Goal: Check status: Check status

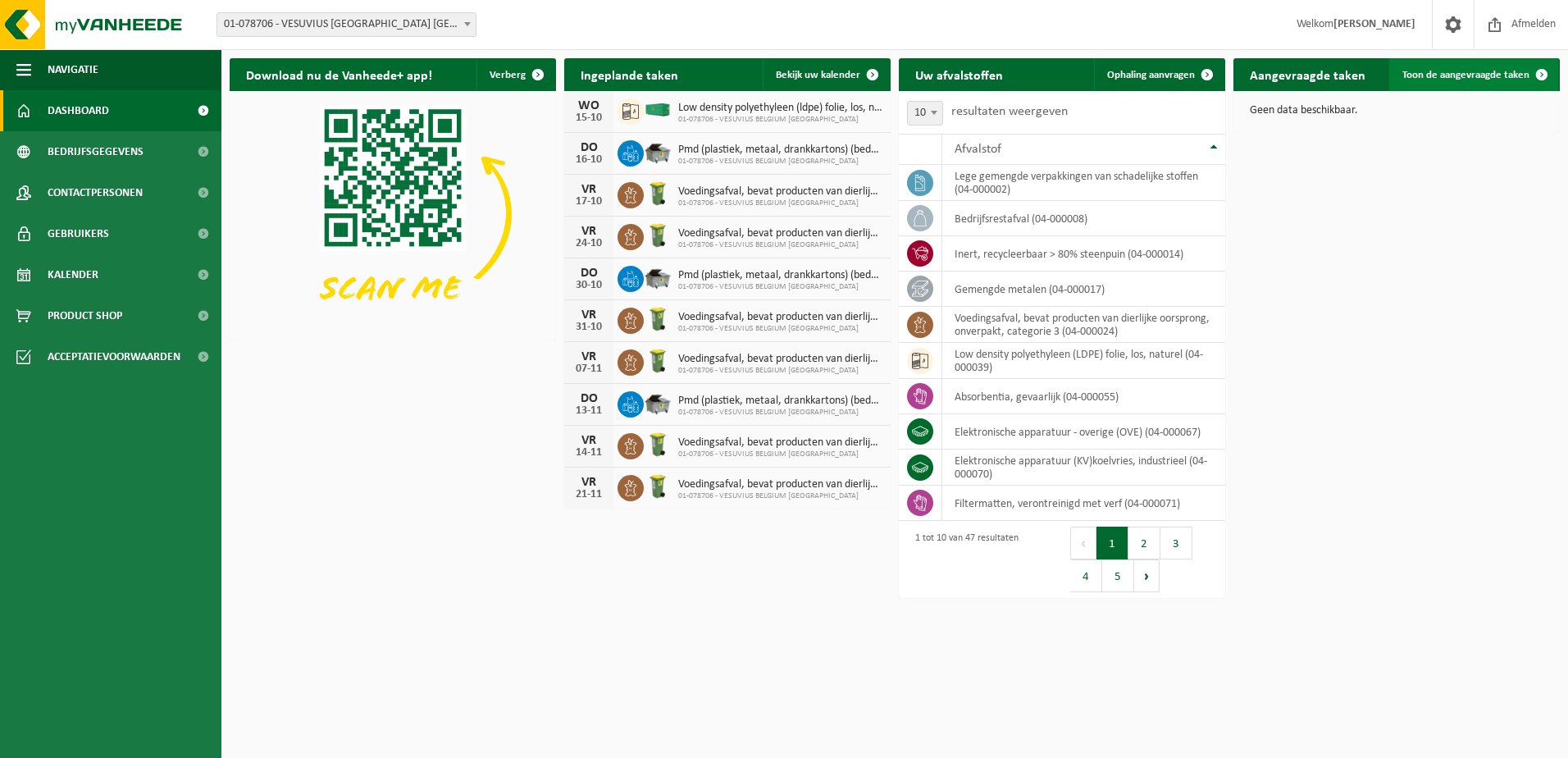
click at [1481, 74] on span "Toon de aangevraagde taken" at bounding box center [1465, 75] width 127 height 11
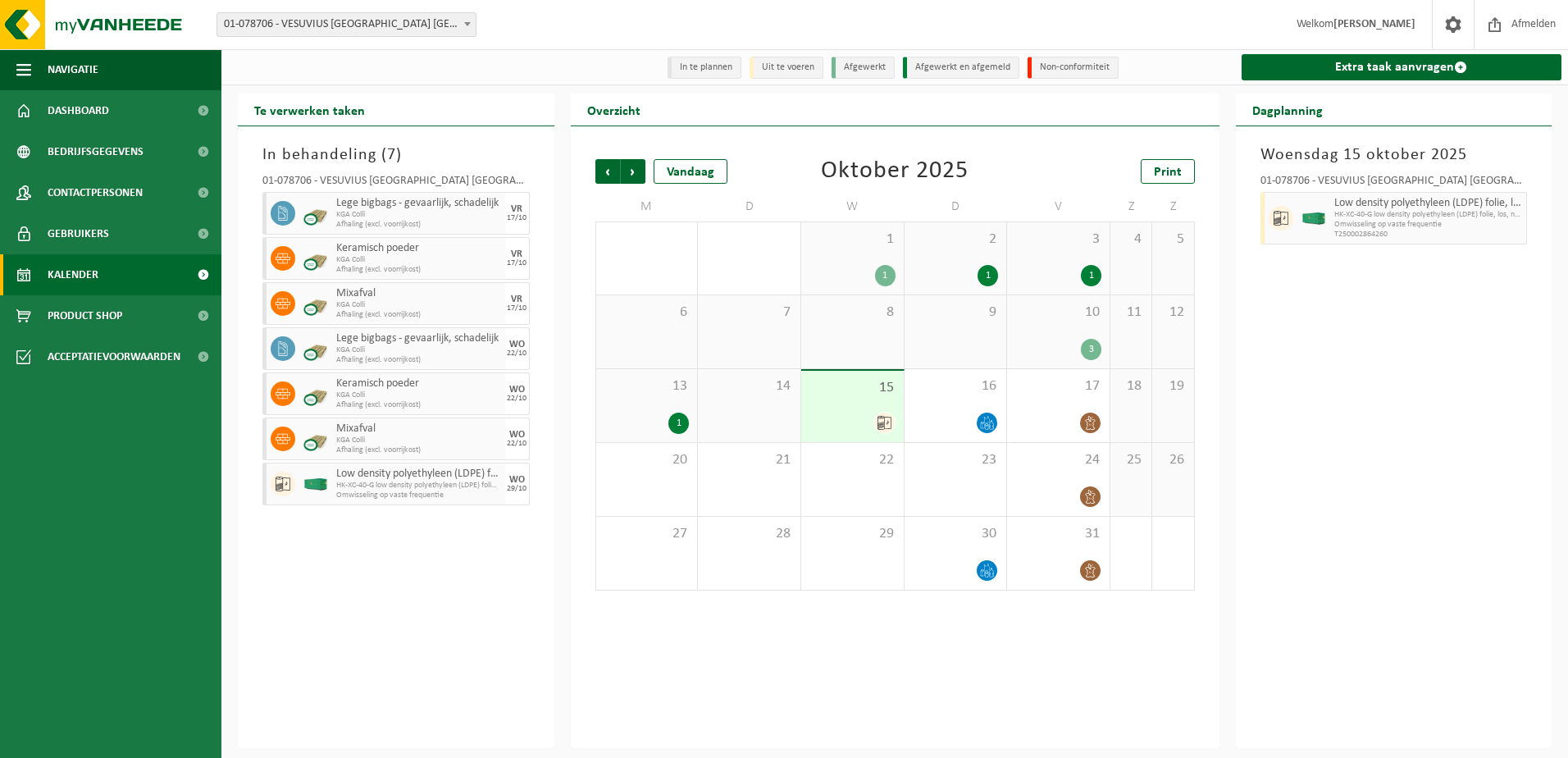
click at [854, 410] on div "15" at bounding box center [853, 406] width 103 height 72
click at [890, 425] on icon at bounding box center [884, 423] width 14 height 14
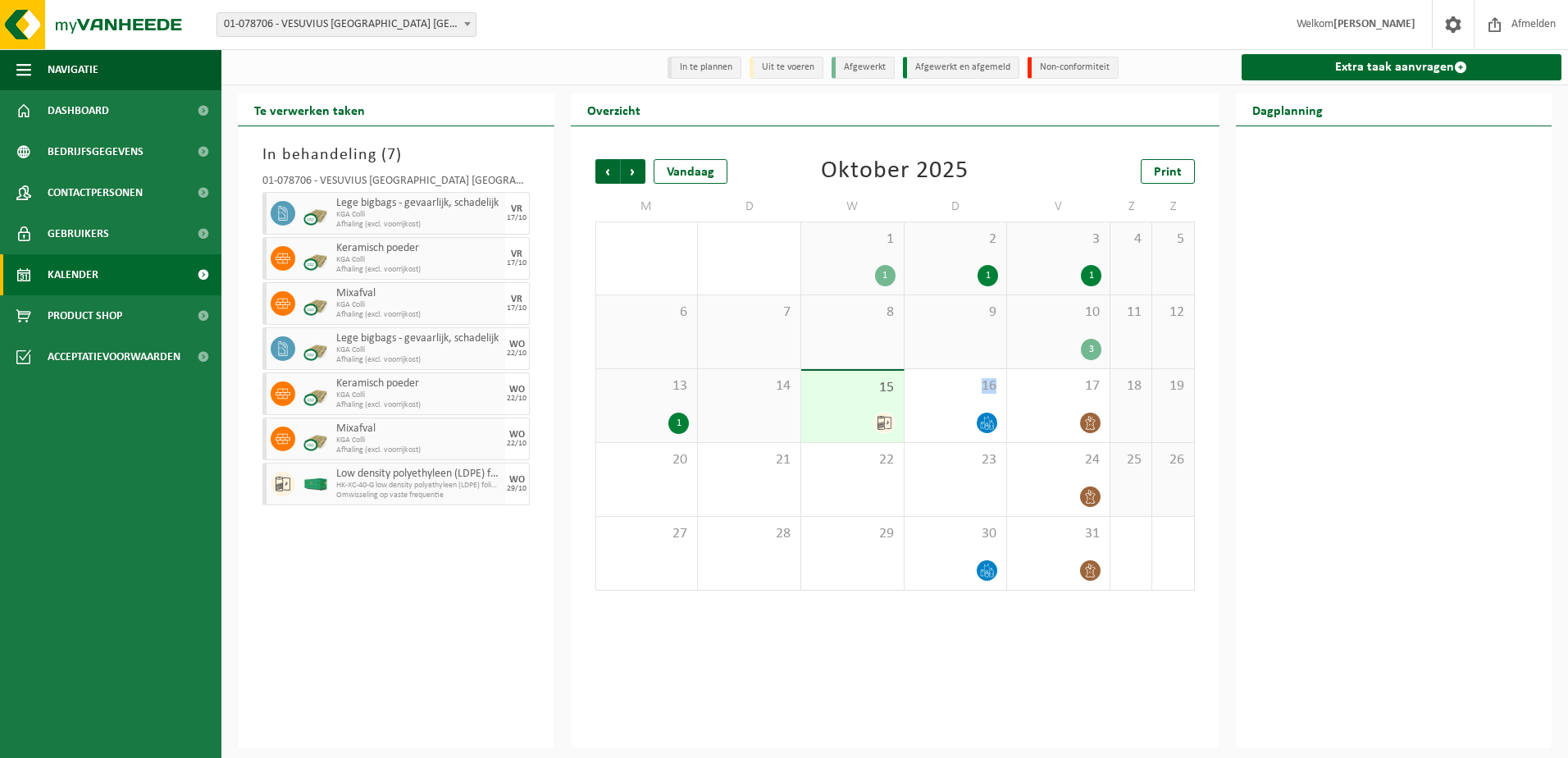
click at [890, 425] on icon at bounding box center [884, 423] width 14 height 14
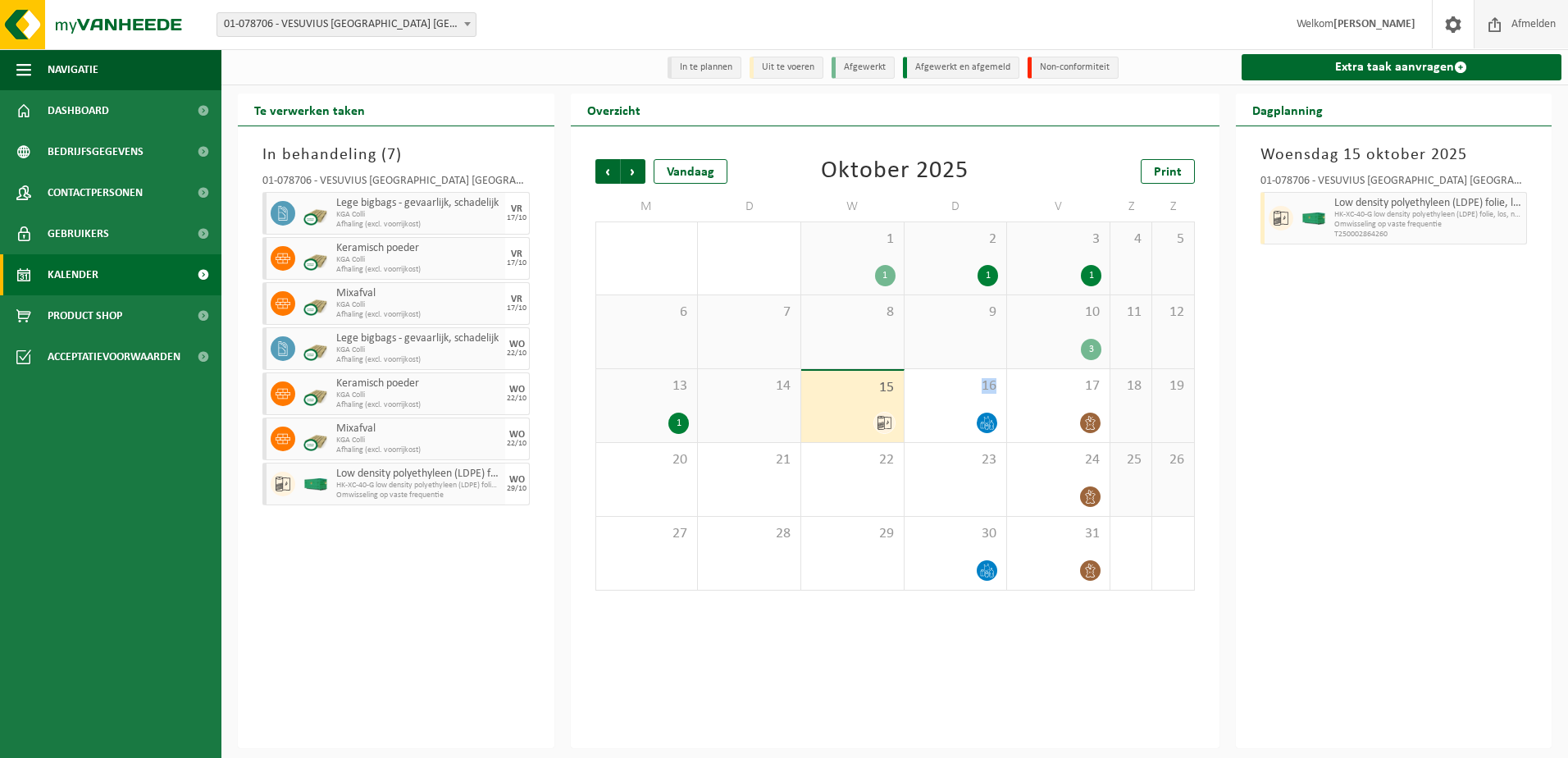
click at [1536, 24] on span "Afmelden" at bounding box center [1534, 24] width 52 height 49
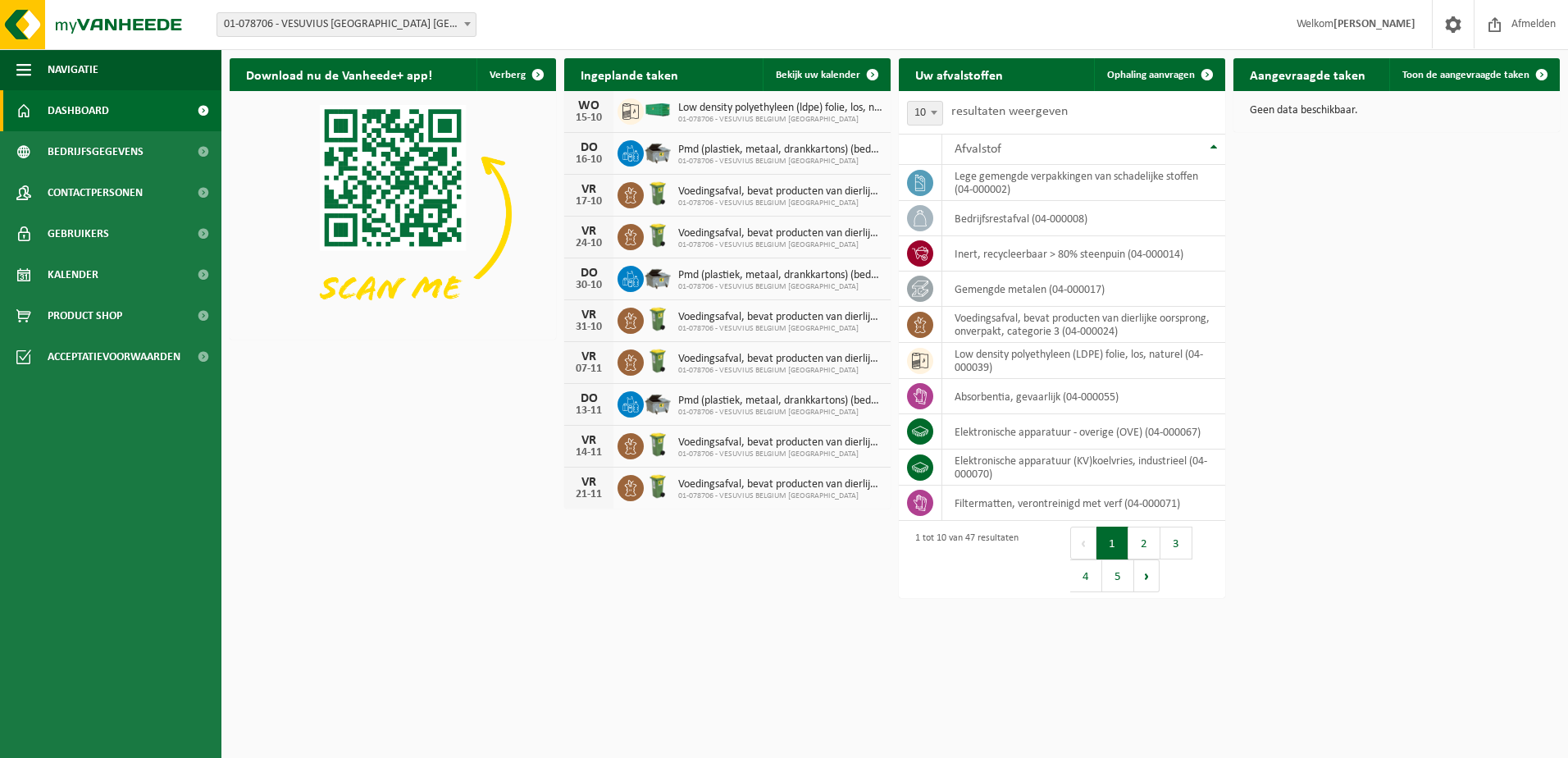
click at [82, 108] on span "Dashboard" at bounding box center [78, 110] width 61 height 41
click at [1160, 73] on span "Ophaling aanvragen" at bounding box center [1151, 75] width 87 height 11
